Goal: Information Seeking & Learning: Learn about a topic

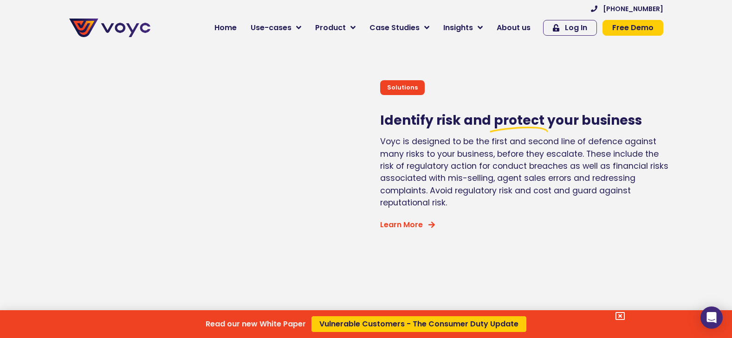
scroll to position [2070, 0]
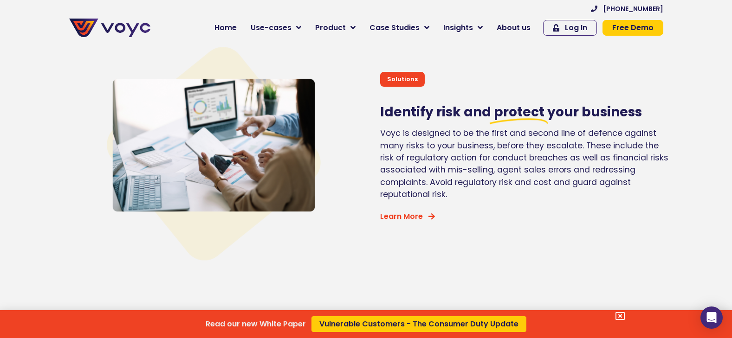
click at [519, 27] on div "Read our new White Paper Vulnerable Customers - The Consumer Duty Update" at bounding box center [366, 169] width 732 height 338
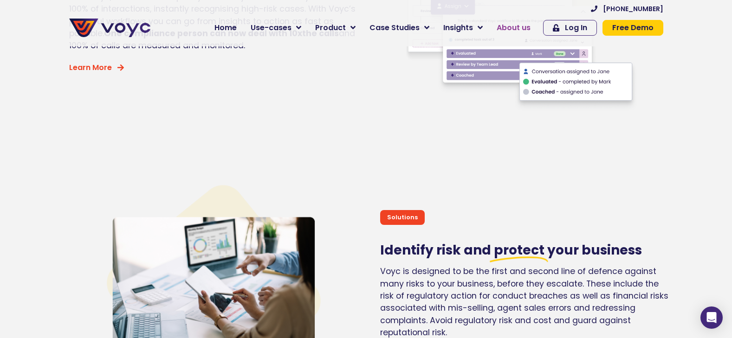
scroll to position [1930, 0]
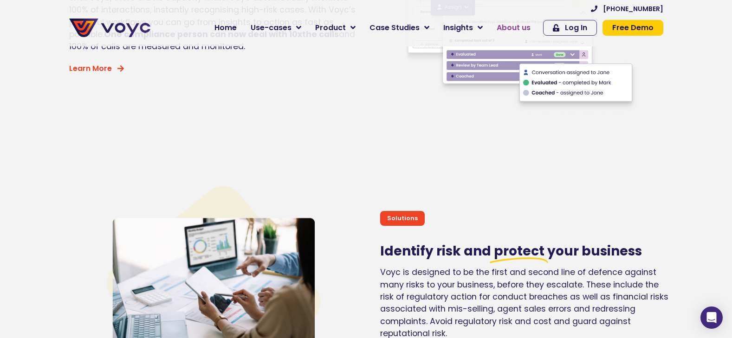
click at [514, 29] on span "About us" at bounding box center [514, 27] width 34 height 11
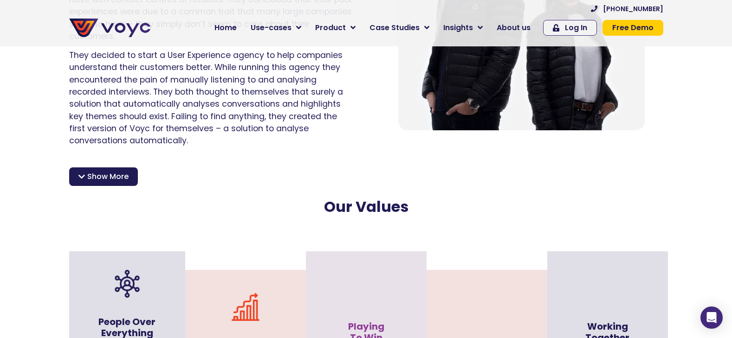
scroll to position [780, 0]
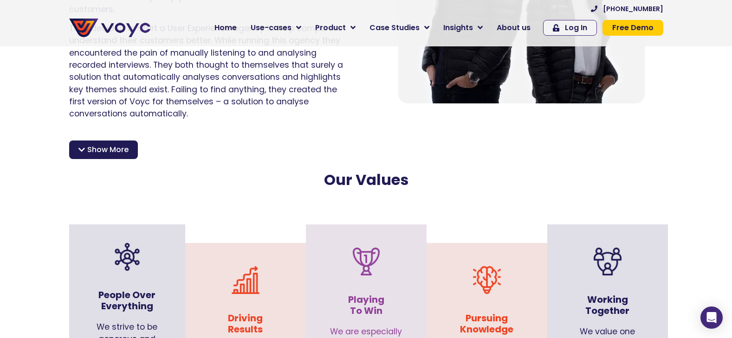
click at [84, 128] on div "After making it into the prestigious Techstars [DOMAIN_NAME] accelerator in [GE…" at bounding box center [366, 143] width 594 height 32
click at [84, 141] on div "Show More" at bounding box center [103, 150] width 69 height 19
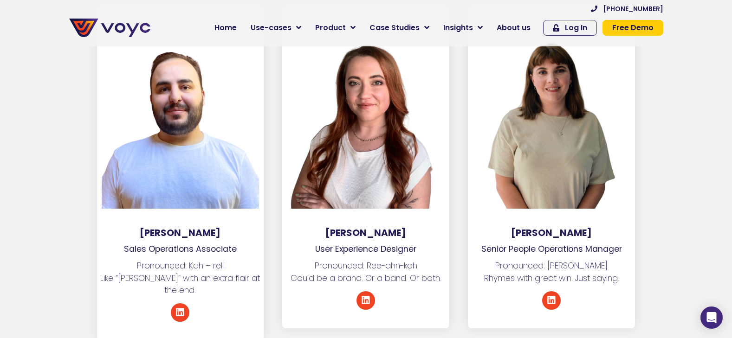
scroll to position [4278, 0]
